Goal: Subscribe to service/newsletter

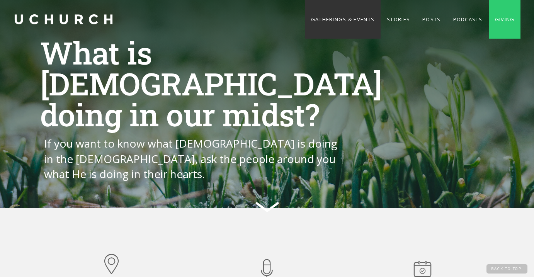
click at [348, 20] on link "Gatherings & Events" at bounding box center [343, 19] width 76 height 39
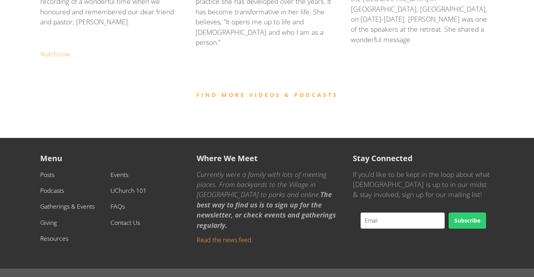
scroll to position [937, 0]
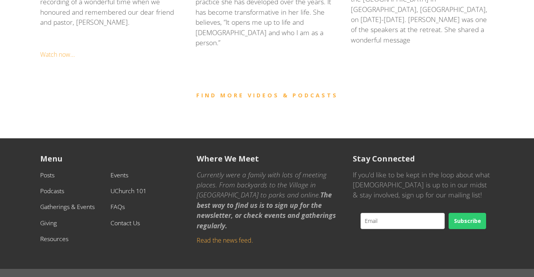
click at [394, 213] on input "email" at bounding box center [402, 221] width 84 height 16
type input "whluitherapy@gmail.com"
click at [478, 213] on button "Subscribe" at bounding box center [466, 221] width 37 height 16
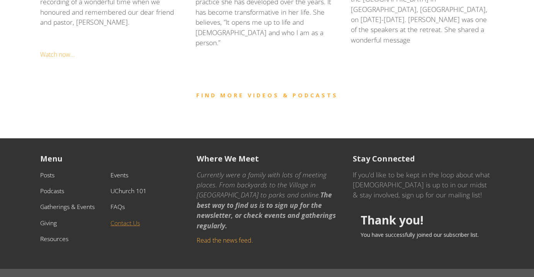
click at [133, 219] on link "Contact Us" at bounding box center [124, 223] width 29 height 8
click at [131, 219] on link "Contact Us" at bounding box center [124, 223] width 29 height 8
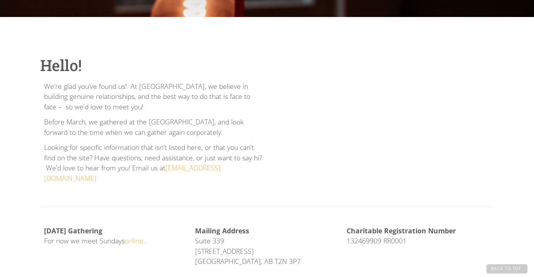
scroll to position [155, 0]
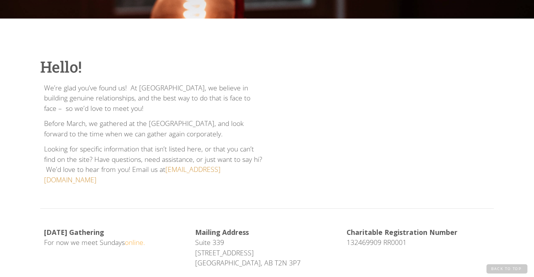
drag, startPoint x: 220, startPoint y: 170, endPoint x: 166, endPoint y: 170, distance: 54.8
click at [166, 170] on p "Looking for specific information that isn’t listed here, or that you can’t find…" at bounding box center [153, 164] width 219 height 41
copy p "Looking for specific information that isn’t listed here, or that you can’t find…"
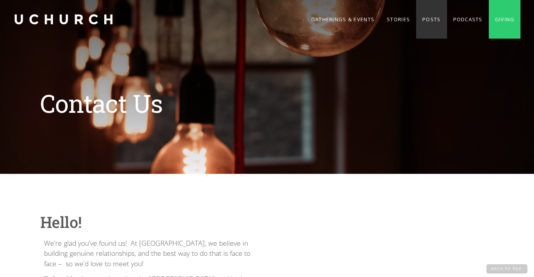
scroll to position [0, 0]
